Goal: Task Accomplishment & Management: Manage account settings

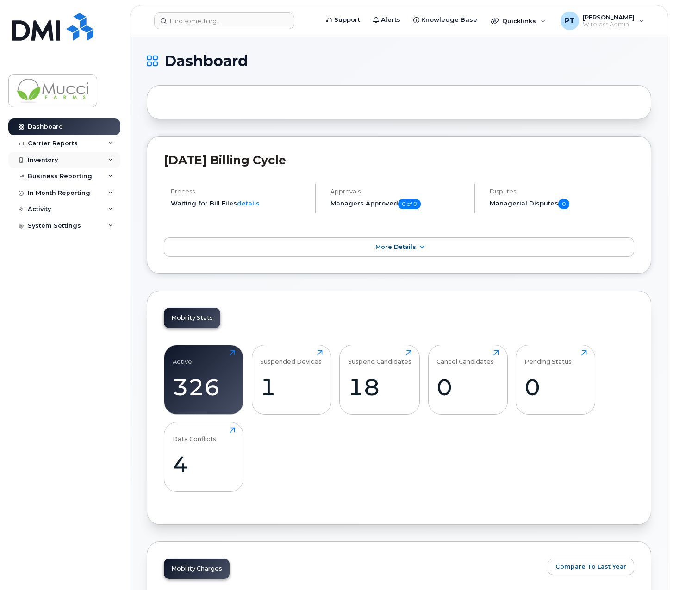
click at [55, 164] on div "Inventory" at bounding box center [64, 160] width 112 height 17
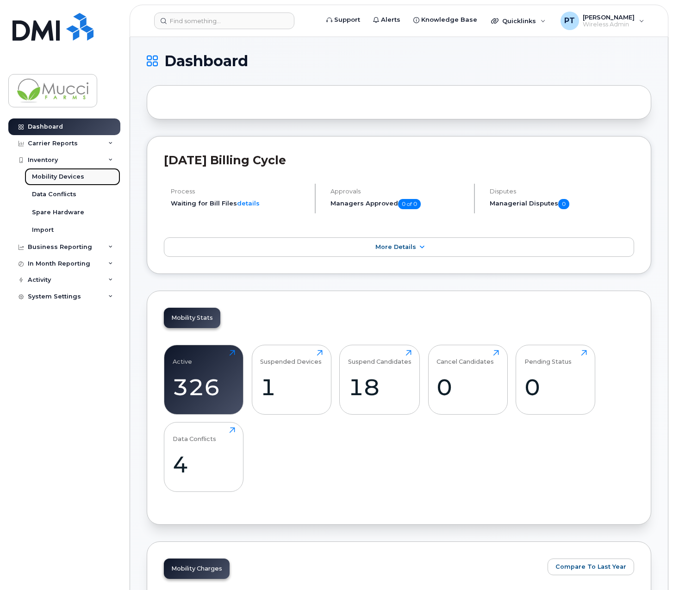
click at [46, 177] on div "Mobility Devices" at bounding box center [58, 177] width 52 height 8
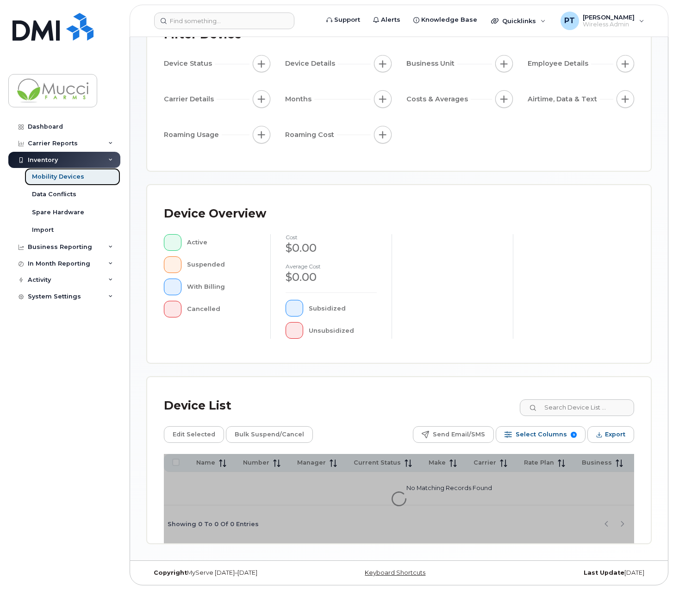
scroll to position [82, 0]
click at [567, 407] on input at bounding box center [576, 407] width 115 height 17
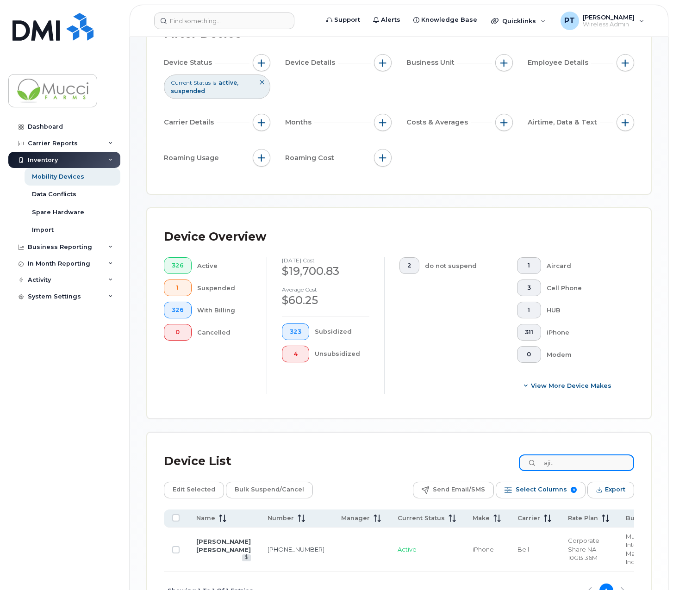
scroll to position [149, 0]
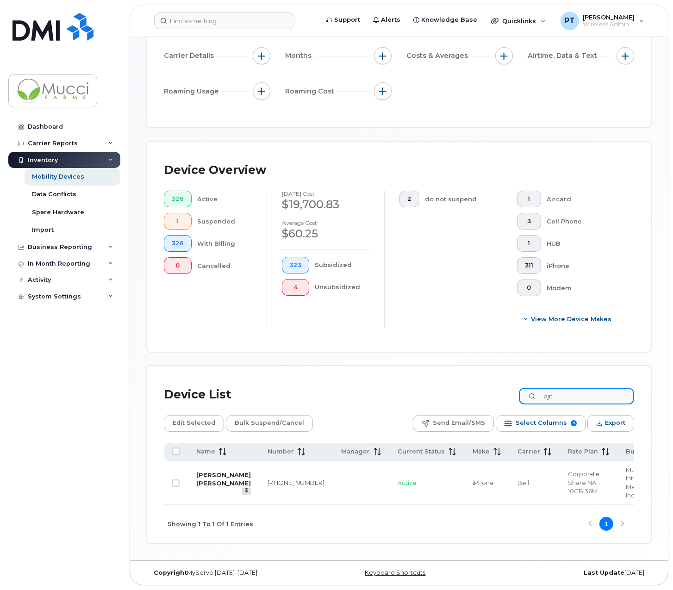
type input "ajit"
click at [203, 479] on link "[PERSON_NAME] [PERSON_NAME]" at bounding box center [223, 479] width 55 height 16
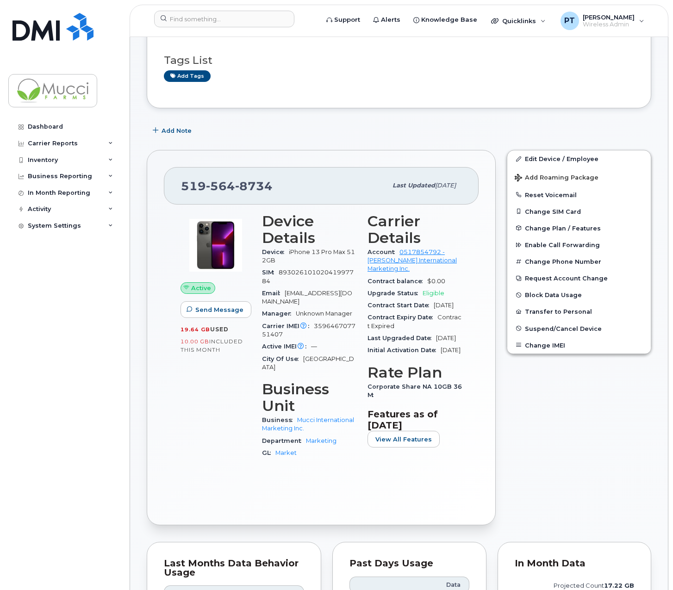
scroll to position [46, 0]
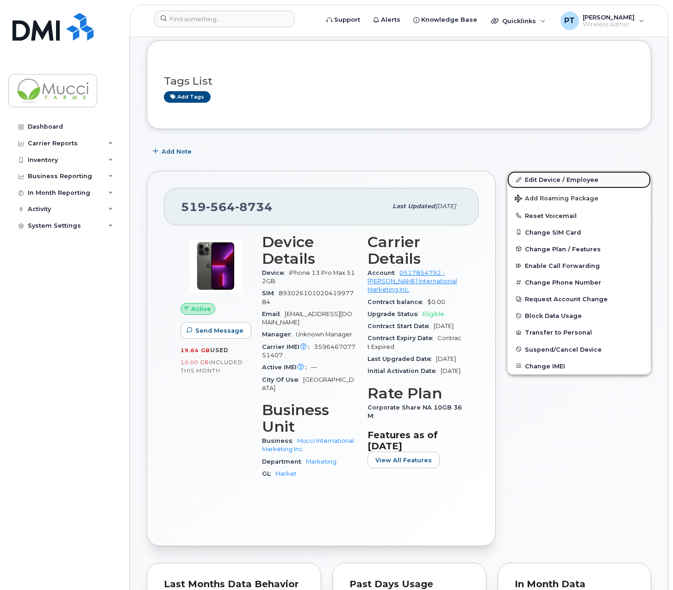
click at [552, 177] on link "Edit Device / Employee" at bounding box center [578, 179] width 143 height 17
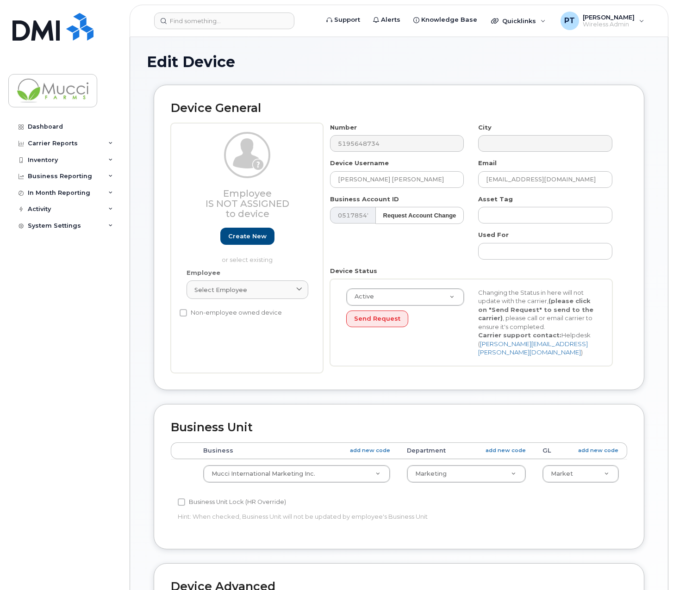
select select "1536783"
select select "1536789"
select select "1536799"
drag, startPoint x: 393, startPoint y: 179, endPoint x: 271, endPoint y: 175, distance: 122.2
click at [271, 175] on div "Employee Is not assigned to device Create new or select existing Employee Selec…" at bounding box center [399, 248] width 456 height 250
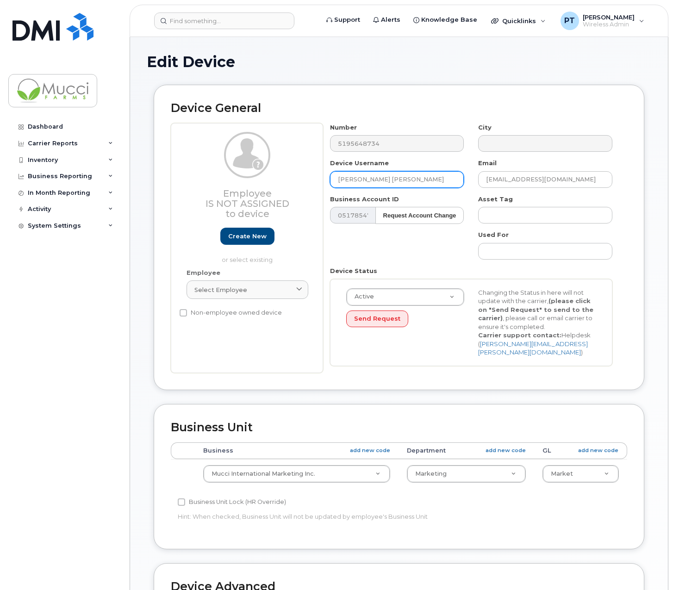
paste input "Dave Bellaire"
click at [336, 176] on input "Dave Bellaire" at bounding box center [397, 179] width 134 height 17
type input "MF [PERSON_NAME]"
drag, startPoint x: 577, startPoint y: 178, endPoint x: 438, endPoint y: 179, distance: 139.7
click at [438, 179] on div "Number 5195648734 City Device Username MF Dave Bellaire Email ASaxena@muccifarm…" at bounding box center [471, 248] width 297 height 250
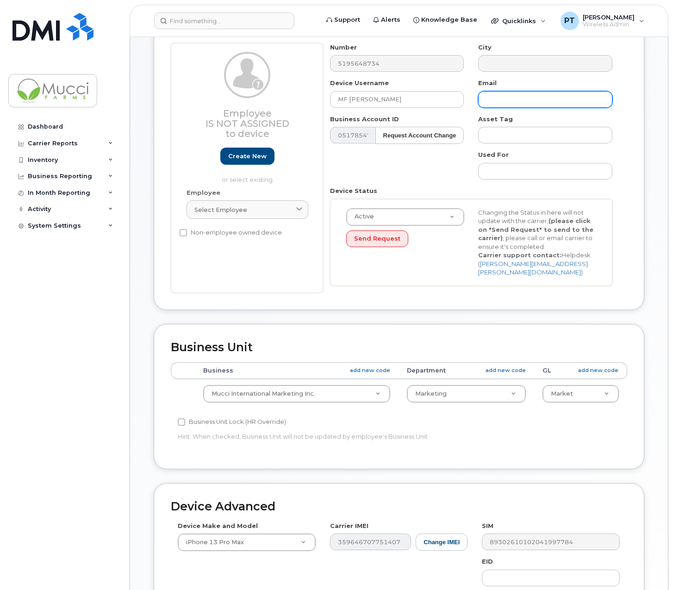
scroll to position [238, 0]
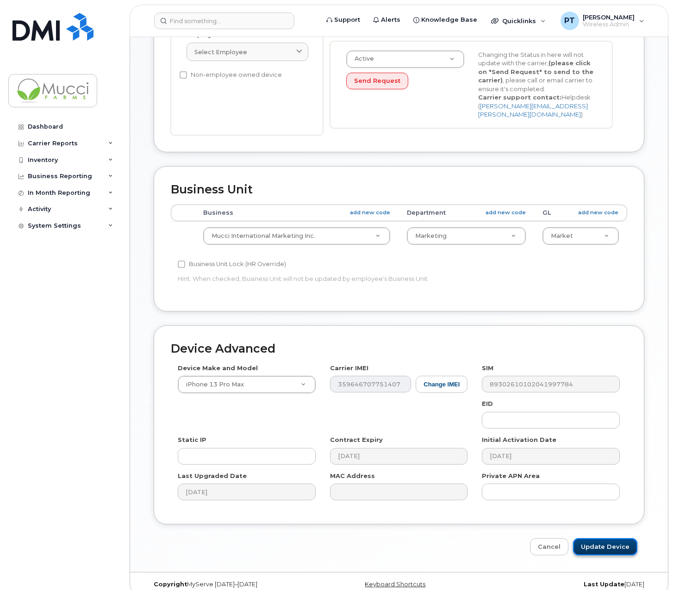
click at [621, 538] on input "Update Device" at bounding box center [605, 546] width 64 height 17
type input "Saving..."
